Goal: Communication & Community: Connect with others

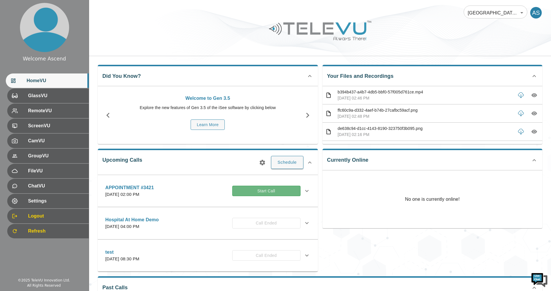
click at [261, 191] on button "Start Call" at bounding box center [266, 191] width 68 height 11
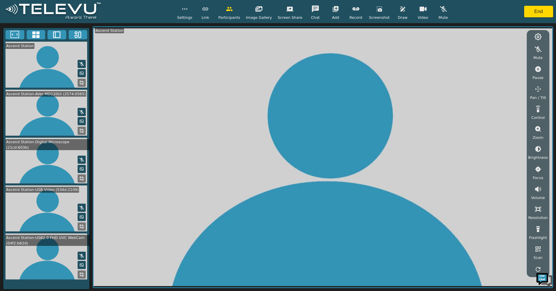
click at [83, 131] on rect at bounding box center [82, 131] width 1 height 1
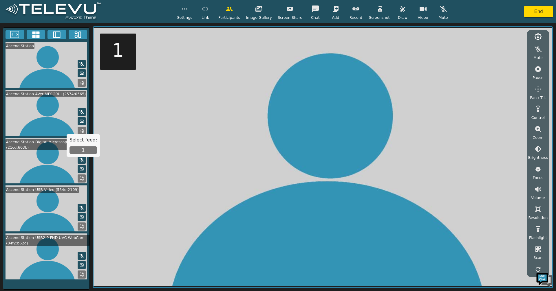
click at [83, 151] on button "1" at bounding box center [83, 150] width 28 height 8
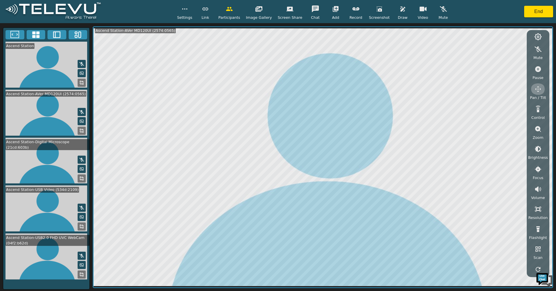
click at [537, 93] on button "button" at bounding box center [538, 89] width 14 height 12
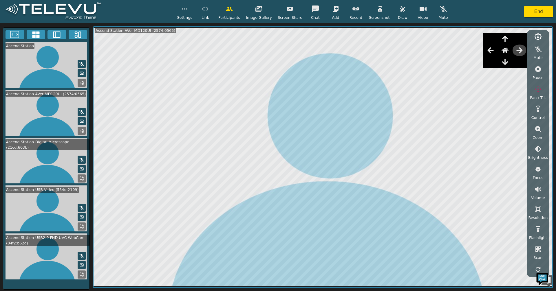
click at [520, 50] on icon "button" at bounding box center [519, 50] width 6 height 6
click at [488, 47] on button "button" at bounding box center [490, 51] width 14 height 12
click at [505, 60] on icon "button" at bounding box center [504, 61] width 7 height 7
click at [535, 91] on icon "button" at bounding box center [537, 89] width 7 height 7
click at [78, 35] on rect at bounding box center [79, 35] width 2 height 6
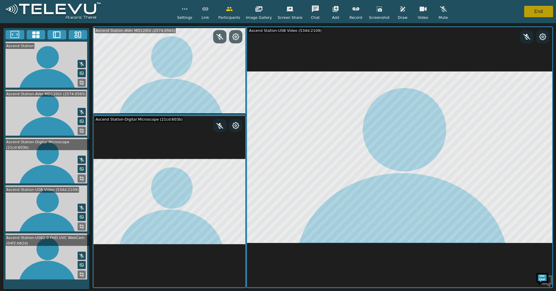
click at [540, 10] on button "End" at bounding box center [538, 12] width 29 height 12
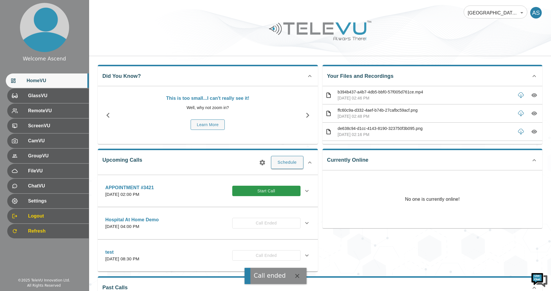
click at [31, 204] on span "Settings" at bounding box center [56, 201] width 56 height 7
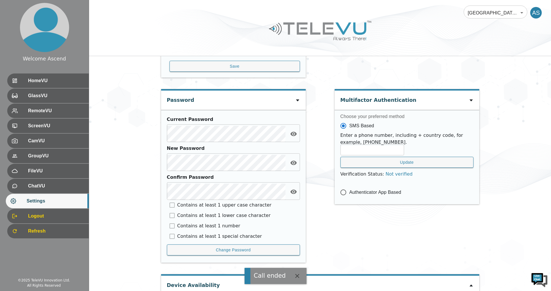
scroll to position [222, 0]
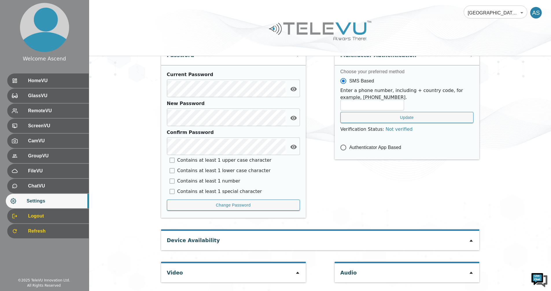
click at [298, 272] on icon at bounding box center [298, 273] width 5 height 5
type input "5603431a37405a823bae89a95da9d167cd9d905f5fd7534a5d5f9340e998ea26"
type input "COM10"
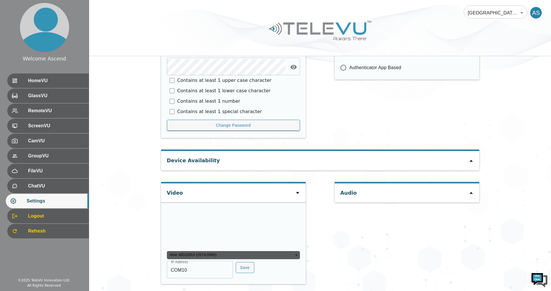
scroll to position [335, 0]
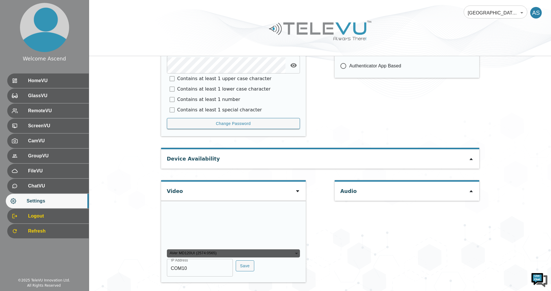
click at [362, 244] on div "Audio" at bounding box center [407, 234] width 145 height 108
click at [243, 266] on button "Save" at bounding box center [245, 266] width 19 height 11
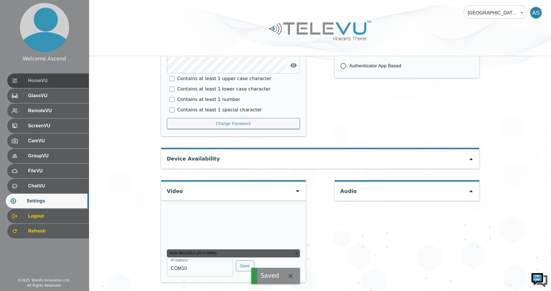
click at [35, 81] on span "HomeVU" at bounding box center [56, 80] width 56 height 7
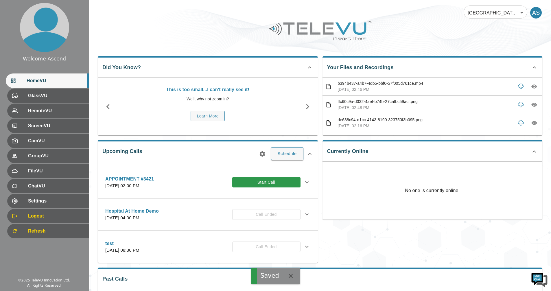
scroll to position [52, 0]
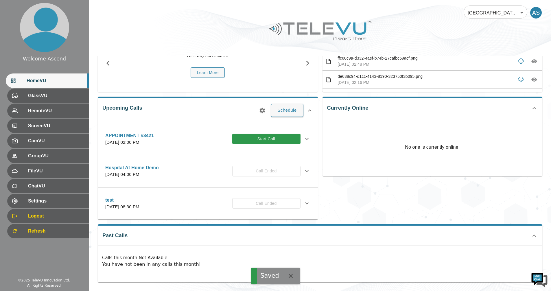
click at [217, 250] on div "Calls this month : Not Available You have not been in any calls this month!" at bounding box center [320, 261] width 445 height 31
click at [258, 140] on button "Start Call" at bounding box center [266, 139] width 68 height 11
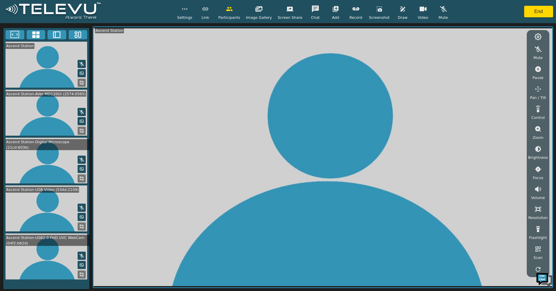
click at [39, 33] on icon at bounding box center [35, 35] width 7 height 7
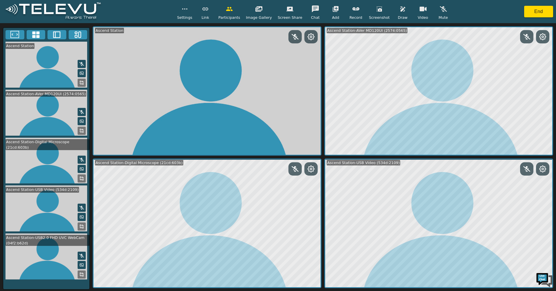
click at [83, 130] on icon at bounding box center [81, 131] width 5 height 5
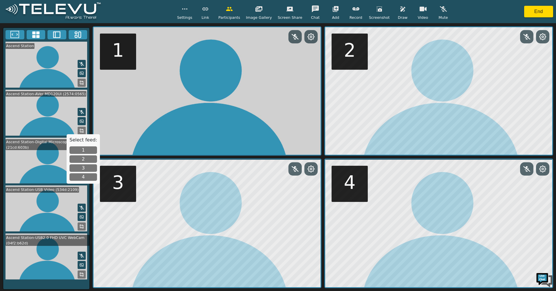
click at [84, 149] on button "1" at bounding box center [83, 150] width 28 height 8
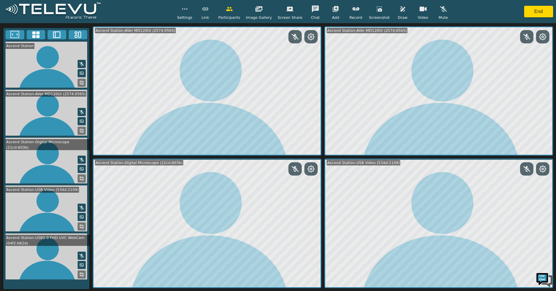
click at [308, 36] on icon at bounding box center [310, 36] width 7 height 7
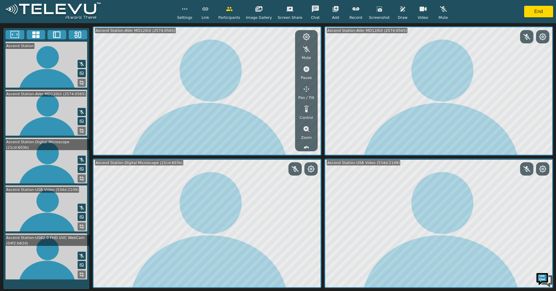
click at [308, 36] on icon at bounding box center [306, 36] width 7 height 7
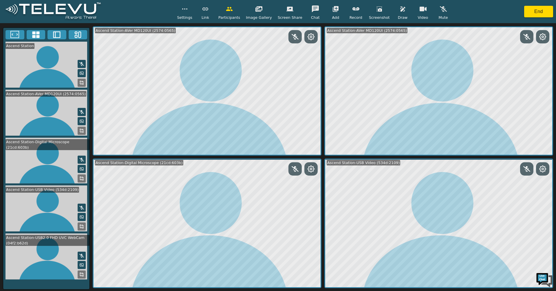
click at [83, 275] on icon at bounding box center [81, 274] width 5 height 5
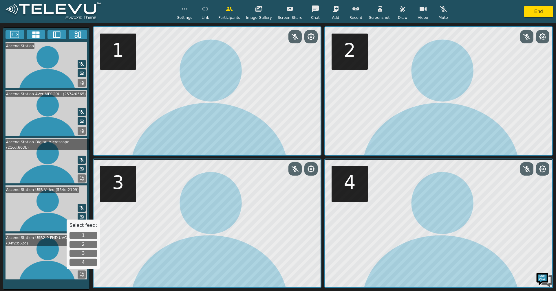
click at [82, 234] on button "1" at bounding box center [83, 236] width 28 height 8
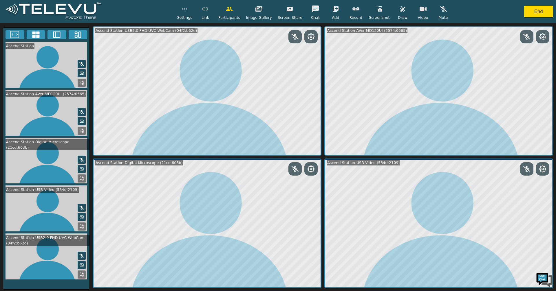
click at [546, 37] on button at bounding box center [542, 37] width 10 height 8
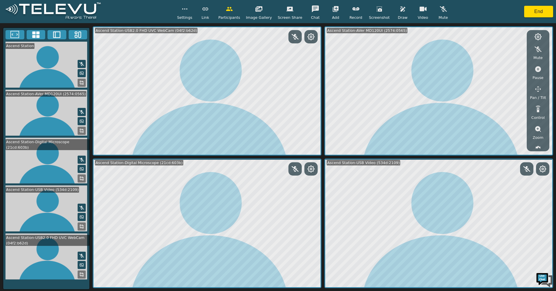
click at [539, 90] on icon "button" at bounding box center [537, 89] width 7 height 7
click at [521, 49] on icon "button" at bounding box center [519, 50] width 6 height 6
click at [519, 50] on icon "button" at bounding box center [519, 50] width 6 height 6
click at [521, 50] on icon "button" at bounding box center [519, 50] width 6 height 6
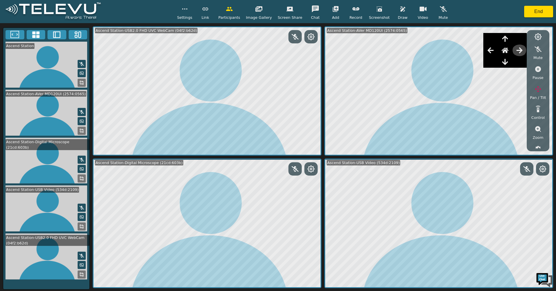
click at [521, 50] on icon "button" at bounding box center [519, 50] width 6 height 6
click at [505, 62] on icon "button" at bounding box center [505, 62] width 6 height 6
click at [535, 91] on icon "button" at bounding box center [537, 89] width 7 height 7
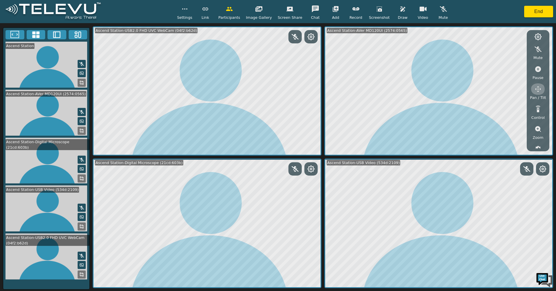
click at [535, 91] on icon "button" at bounding box center [537, 89] width 7 height 7
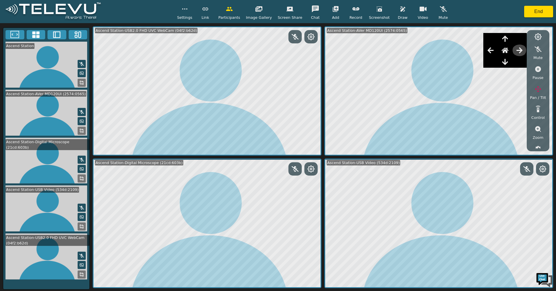
click at [519, 52] on icon "button" at bounding box center [519, 50] width 7 height 7
click at [540, 93] on button "button" at bounding box center [538, 89] width 14 height 12
click at [539, 88] on icon "button" at bounding box center [537, 89] width 7 height 7
click at [522, 50] on icon "button" at bounding box center [519, 50] width 6 height 6
click at [505, 61] on icon "button" at bounding box center [505, 62] width 6 height 6
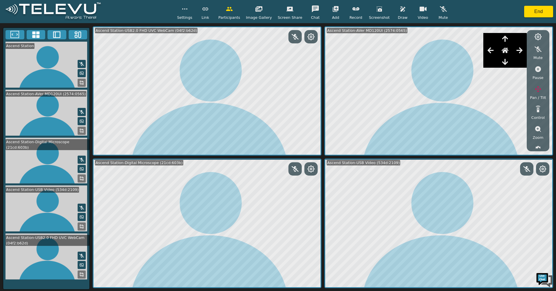
click at [536, 87] on icon "button" at bounding box center [537, 89] width 7 height 7
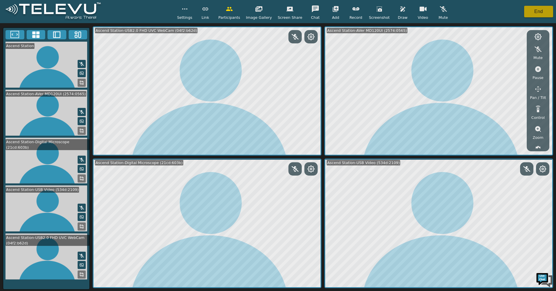
click at [534, 15] on button "End" at bounding box center [538, 12] width 29 height 12
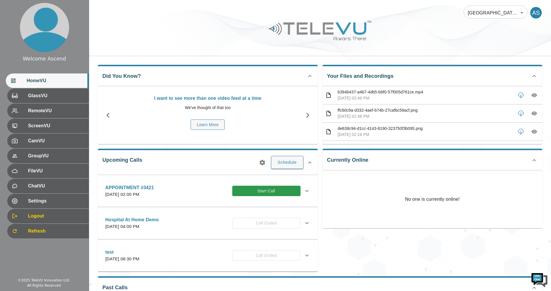
drag, startPoint x: 476, startPoint y: 61, endPoint x: 466, endPoint y: 39, distance: 24.5
click at [466, 39] on div at bounding box center [320, 35] width 462 height 33
click at [41, 230] on span "Refresh" at bounding box center [56, 231] width 56 height 7
click at [267, 192] on button "Start Call" at bounding box center [266, 191] width 68 height 11
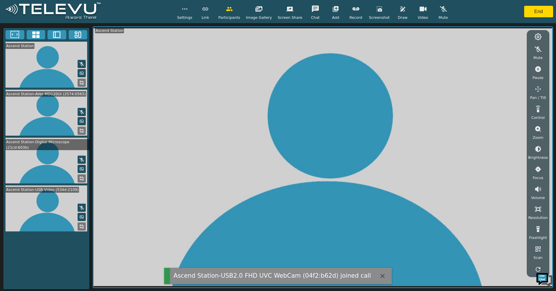
click at [83, 131] on icon at bounding box center [81, 131] width 5 height 5
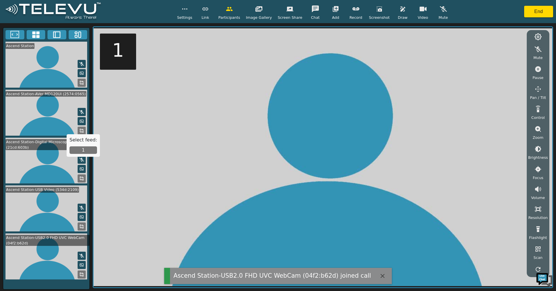
click at [85, 149] on button "1" at bounding box center [83, 150] width 28 height 8
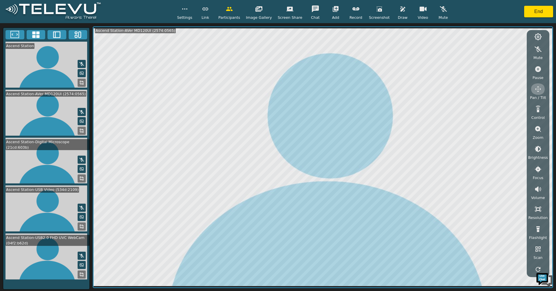
click at [538, 91] on icon "button" at bounding box center [538, 89] width 6 height 6
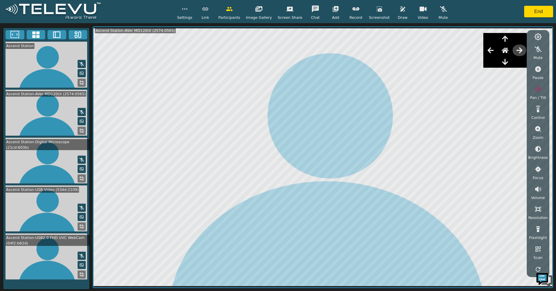
click at [521, 50] on icon "button" at bounding box center [519, 50] width 7 height 7
click at [538, 88] on icon "button" at bounding box center [537, 89] width 7 height 7
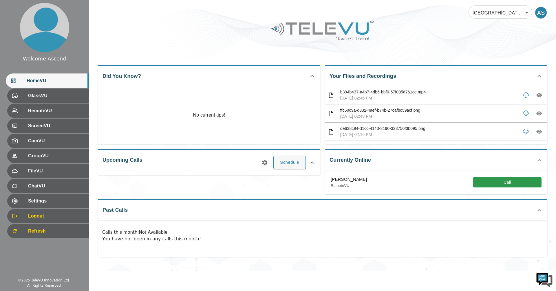
click at [37, 233] on span "Refresh" at bounding box center [56, 231] width 56 height 7
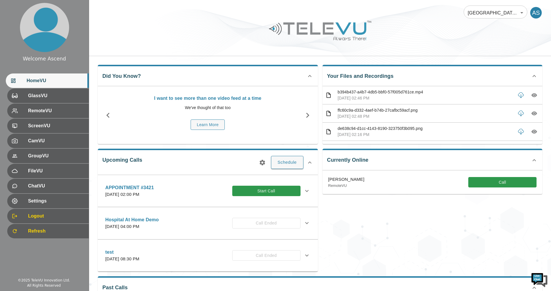
click at [275, 190] on button "Start Call" at bounding box center [266, 191] width 68 height 11
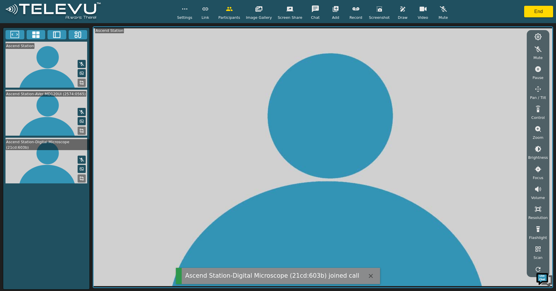
click at [83, 131] on icon at bounding box center [81, 131] width 5 height 5
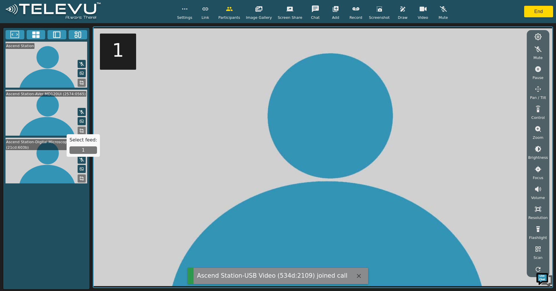
click at [84, 151] on button "1" at bounding box center [83, 150] width 28 height 8
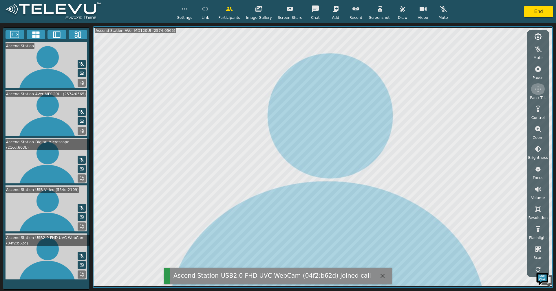
click at [537, 91] on icon "button" at bounding box center [538, 89] width 6 height 6
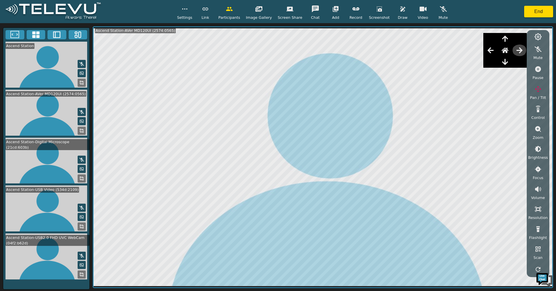
click at [520, 50] on icon "button" at bounding box center [519, 50] width 6 height 6
click at [505, 62] on icon "button" at bounding box center [504, 61] width 7 height 7
click at [522, 52] on icon "button" at bounding box center [519, 50] width 6 height 6
click at [538, 131] on icon "button" at bounding box center [538, 129] width 6 height 6
click at [537, 150] on icon "button" at bounding box center [537, 148] width 5 height 5
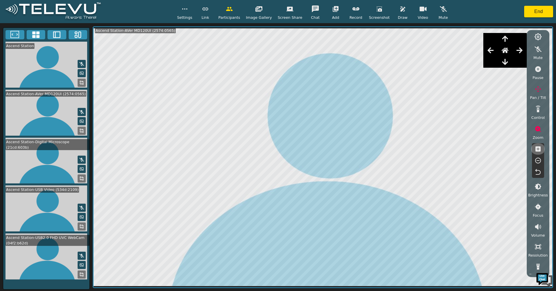
click at [536, 148] on icon "button" at bounding box center [537, 148] width 5 height 5
click at [493, 51] on icon "button" at bounding box center [490, 50] width 7 height 7
click at [517, 55] on div at bounding box center [504, 51] width 43 height 12
click at [520, 50] on icon "button" at bounding box center [519, 50] width 6 height 6
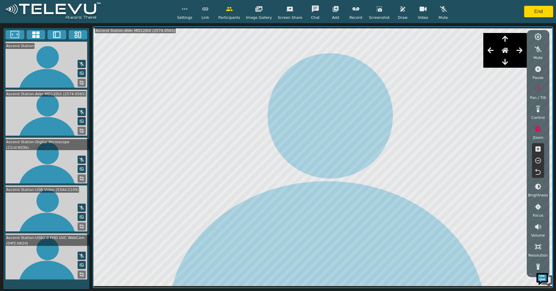
click at [504, 63] on icon "button" at bounding box center [505, 62] width 6 height 6
click at [539, 156] on button "button" at bounding box center [538, 161] width 14 height 12
